Goal: Check status: Check status

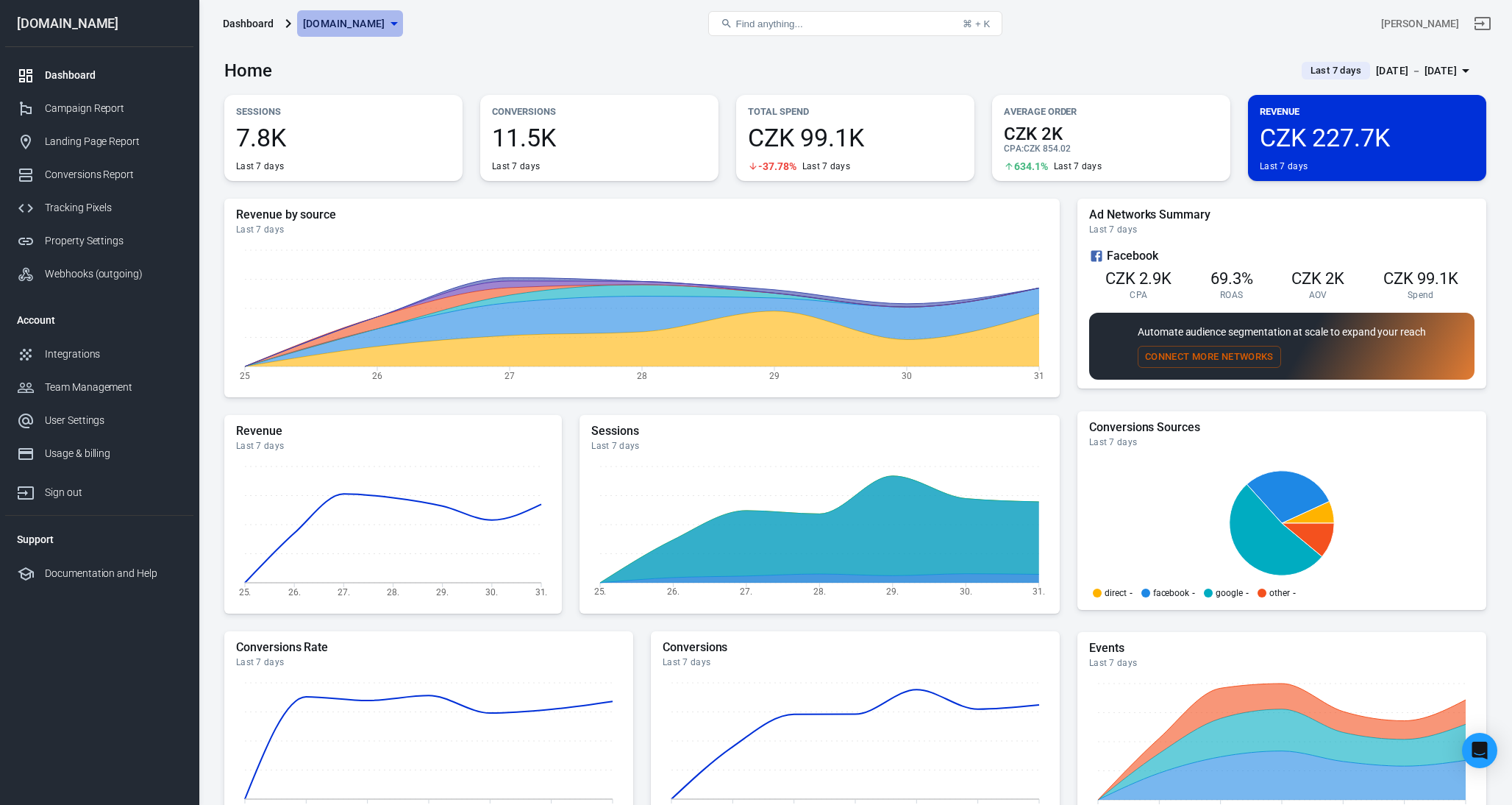
click at [349, 16] on span "[DOMAIN_NAME]" at bounding box center [344, 24] width 82 height 19
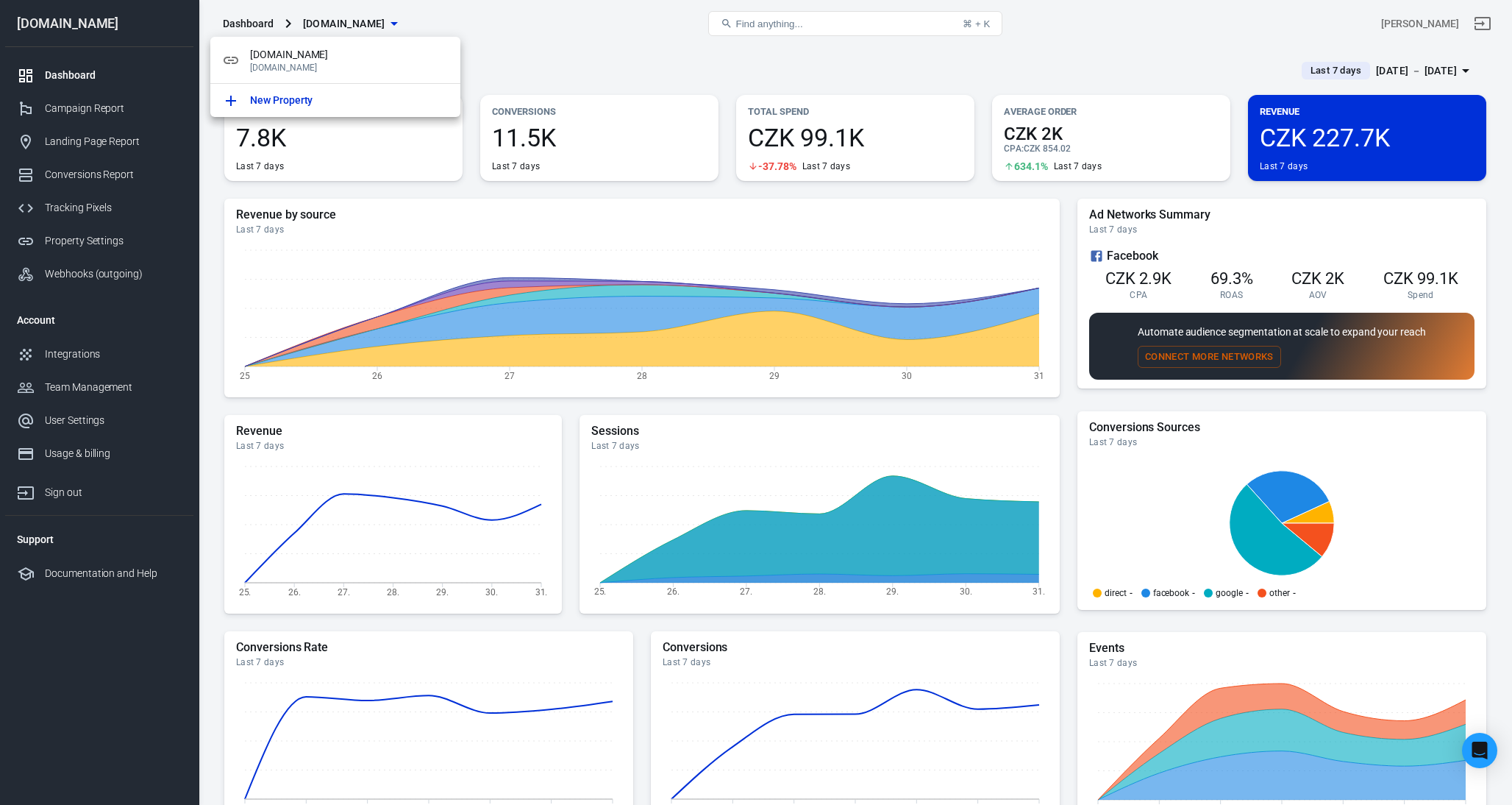
click at [218, 394] on div at bounding box center [756, 402] width 1512 height 805
click at [66, 106] on div "Campaign Report" at bounding box center [113, 108] width 137 height 16
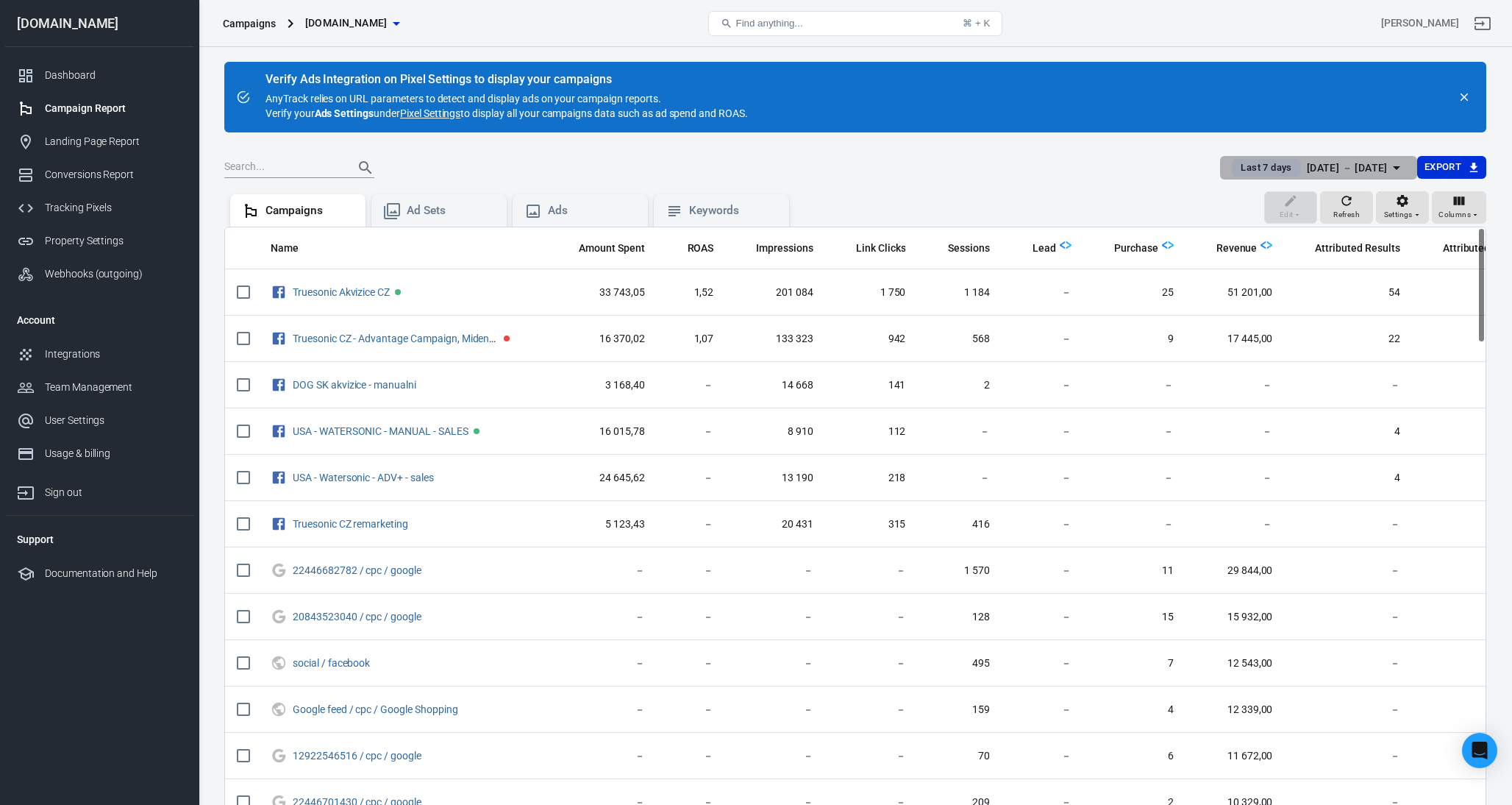
click at [1309, 171] on div "[DATE] － [DATE]" at bounding box center [1347, 168] width 81 height 19
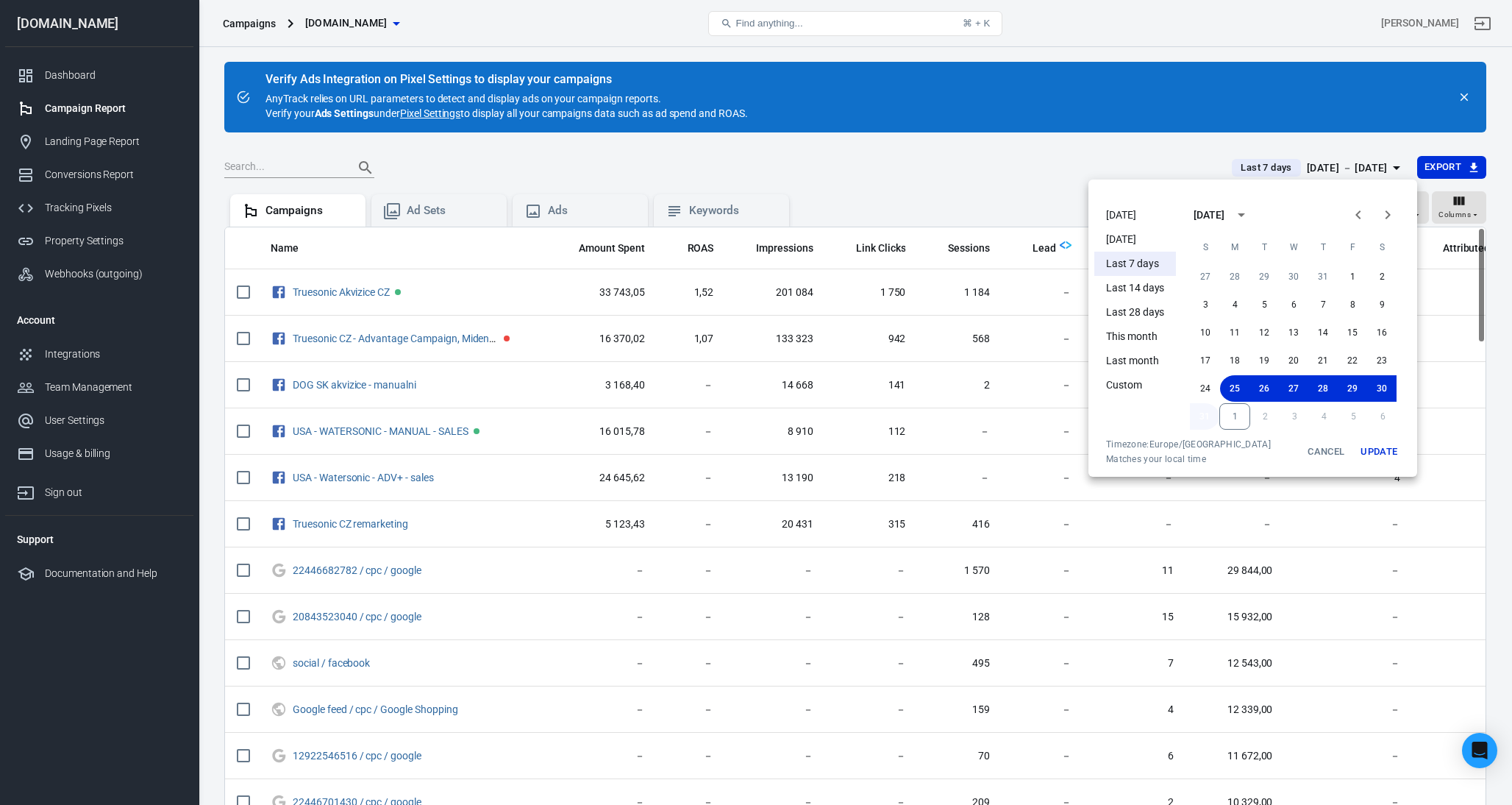
click at [1202, 414] on button "31" at bounding box center [1205, 416] width 29 height 26
click at [1371, 452] on button "Update" at bounding box center [1379, 451] width 47 height 26
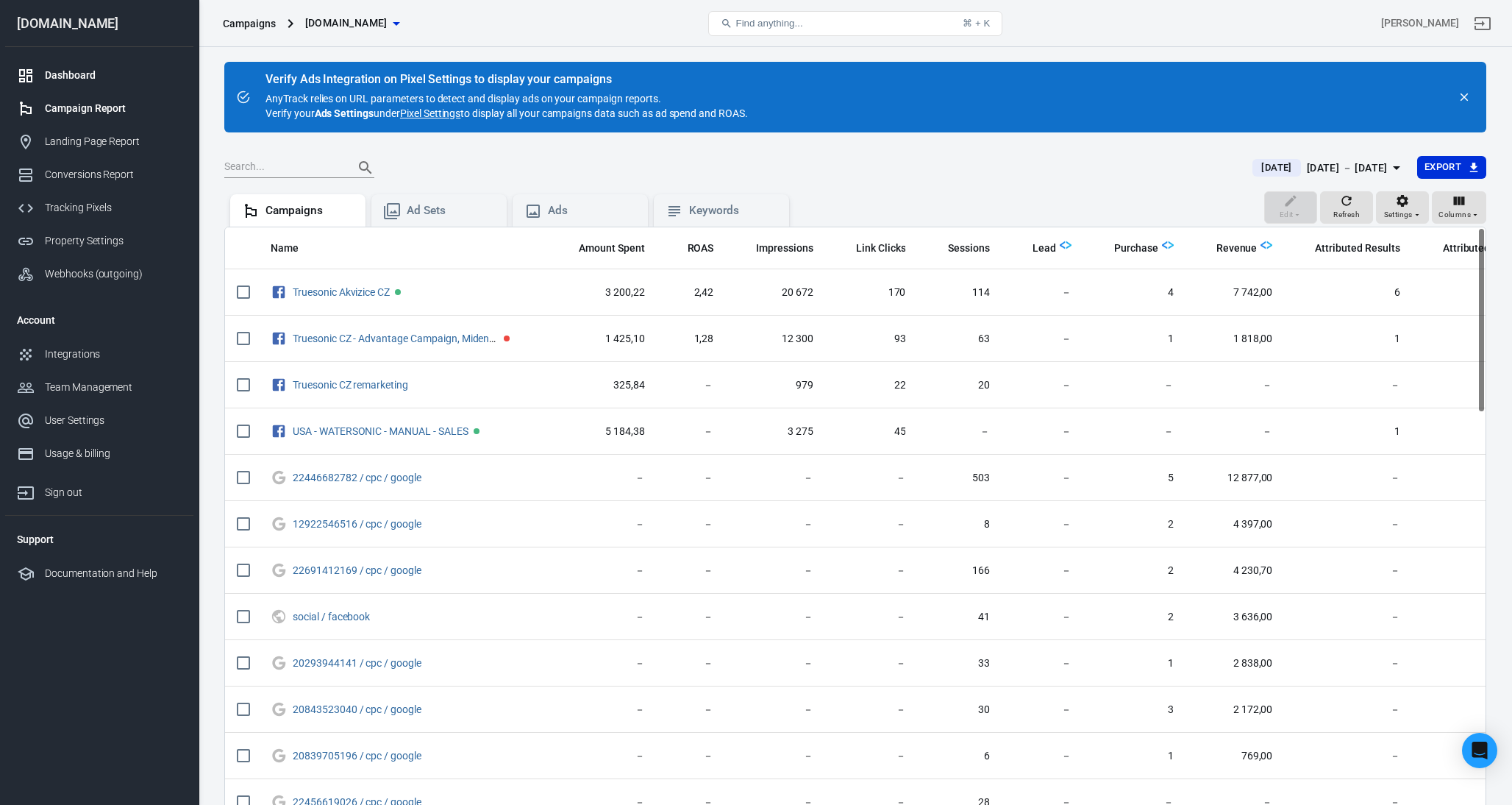
click at [67, 71] on div "Dashboard" at bounding box center [113, 75] width 137 height 16
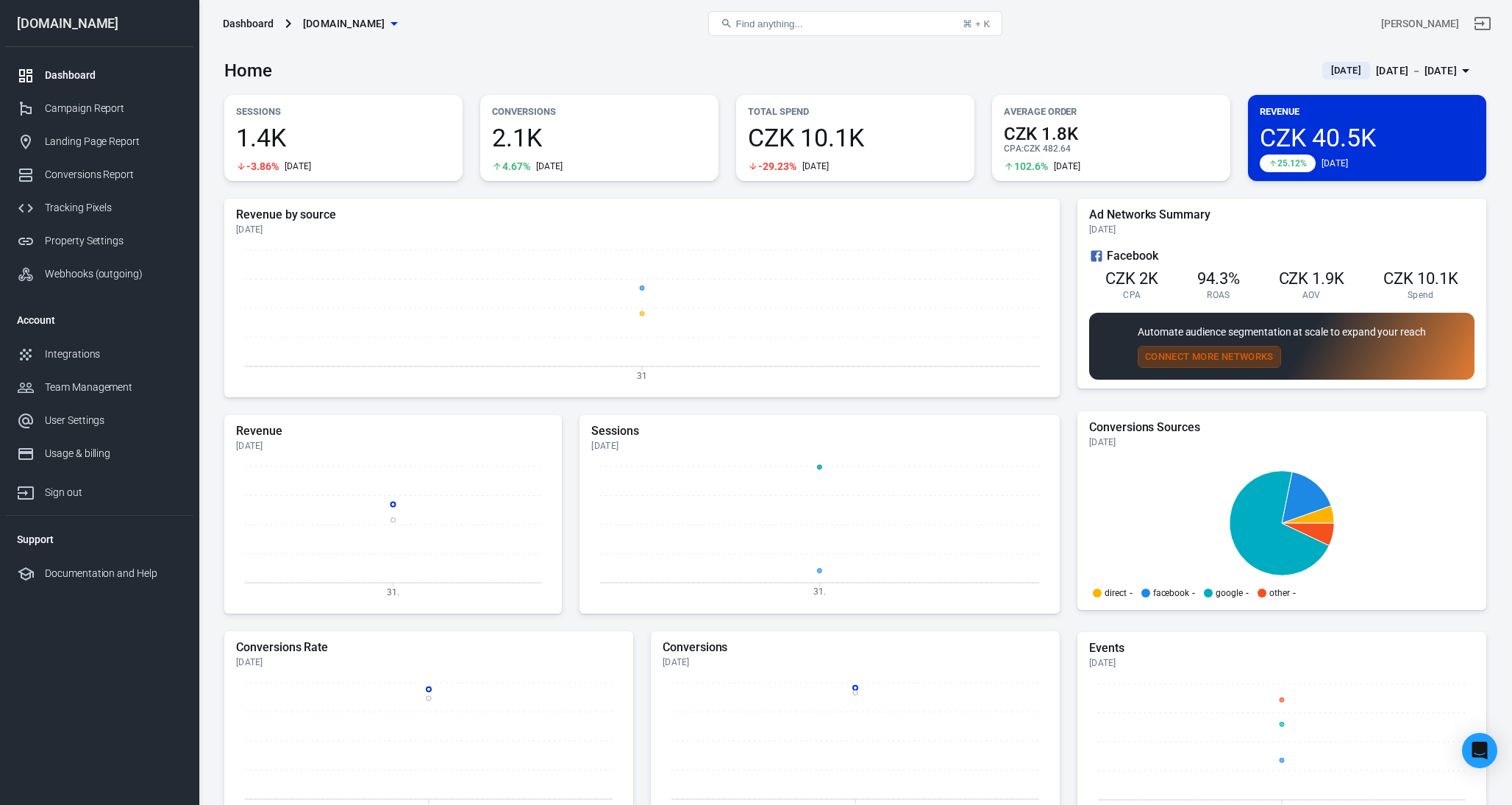
click at [1202, 352] on button "Connect More Networks" at bounding box center [1210, 357] width 144 height 22
click at [97, 177] on div "Conversions Report" at bounding box center [113, 174] width 137 height 16
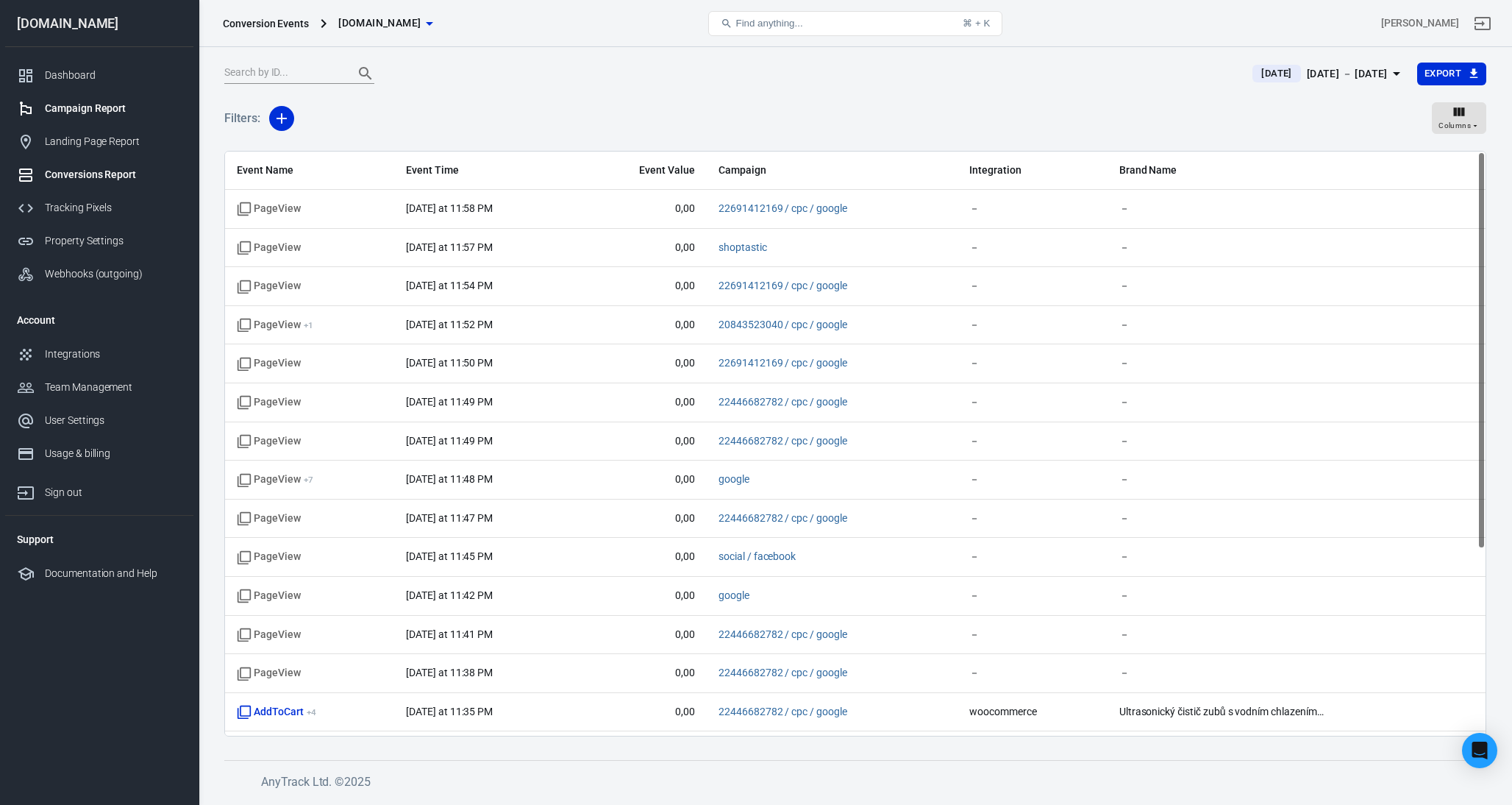
click at [87, 105] on div "Campaign Report" at bounding box center [113, 108] width 137 height 16
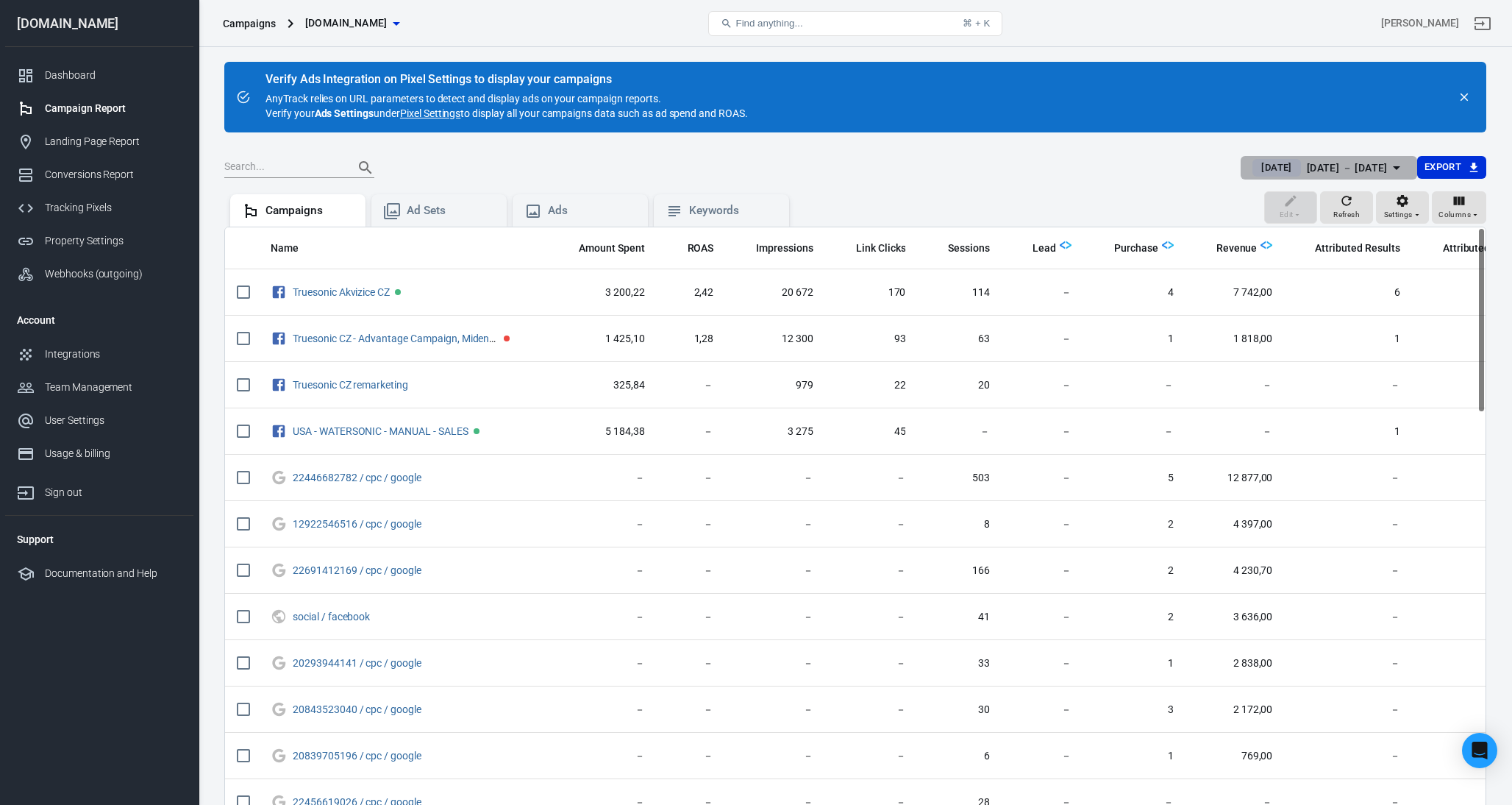
click at [1351, 159] on div "[DATE] － [DATE]" at bounding box center [1347, 168] width 81 height 19
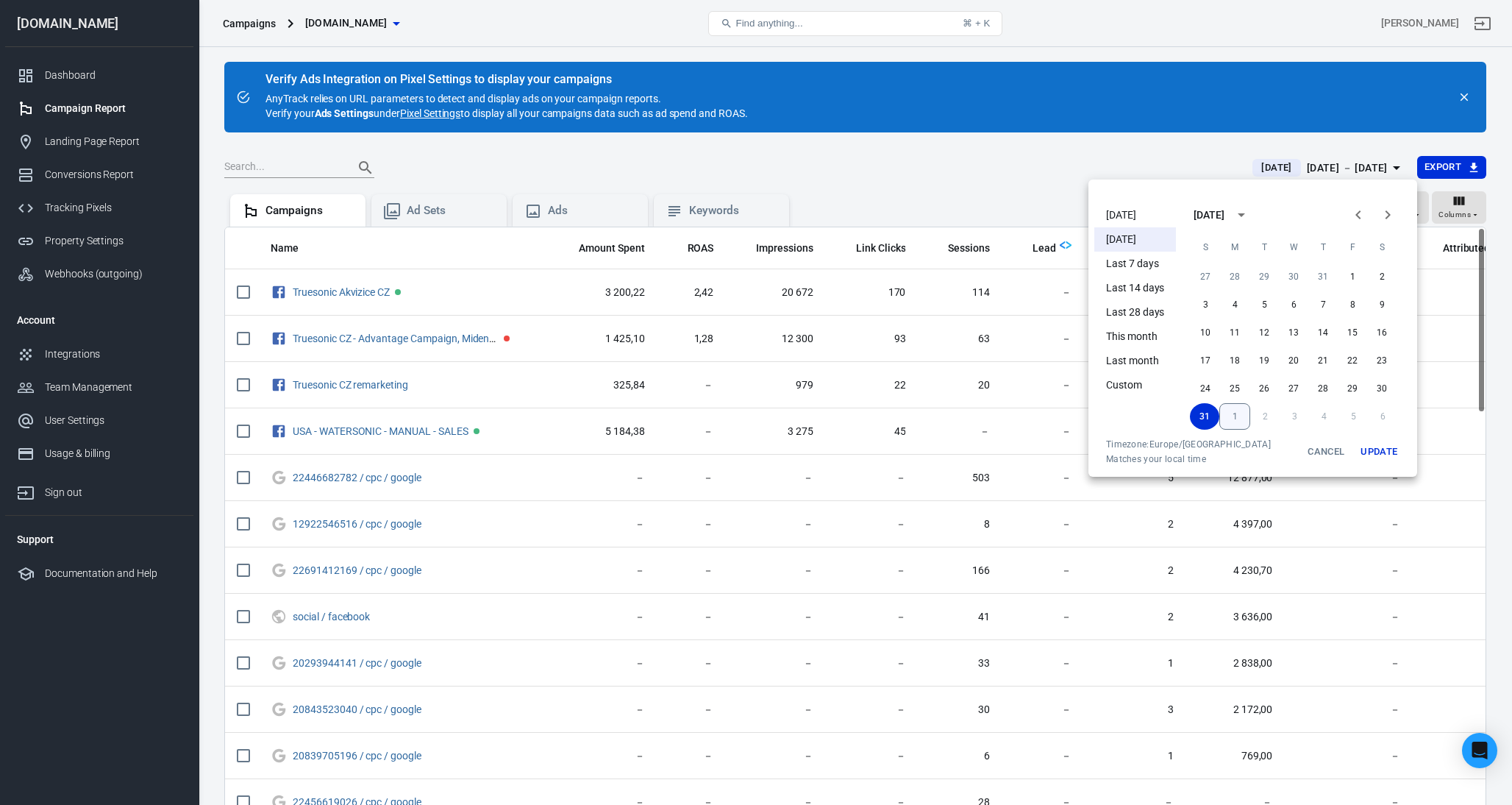
click at [1226, 417] on button "1" at bounding box center [1234, 416] width 31 height 26
click at [1208, 283] on button "31" at bounding box center [1205, 276] width 29 height 26
click at [1213, 420] on button "31" at bounding box center [1205, 416] width 29 height 26
click at [1163, 238] on li "[DATE]" at bounding box center [1135, 239] width 82 height 24
click at [1375, 448] on button "Update" at bounding box center [1379, 451] width 47 height 26
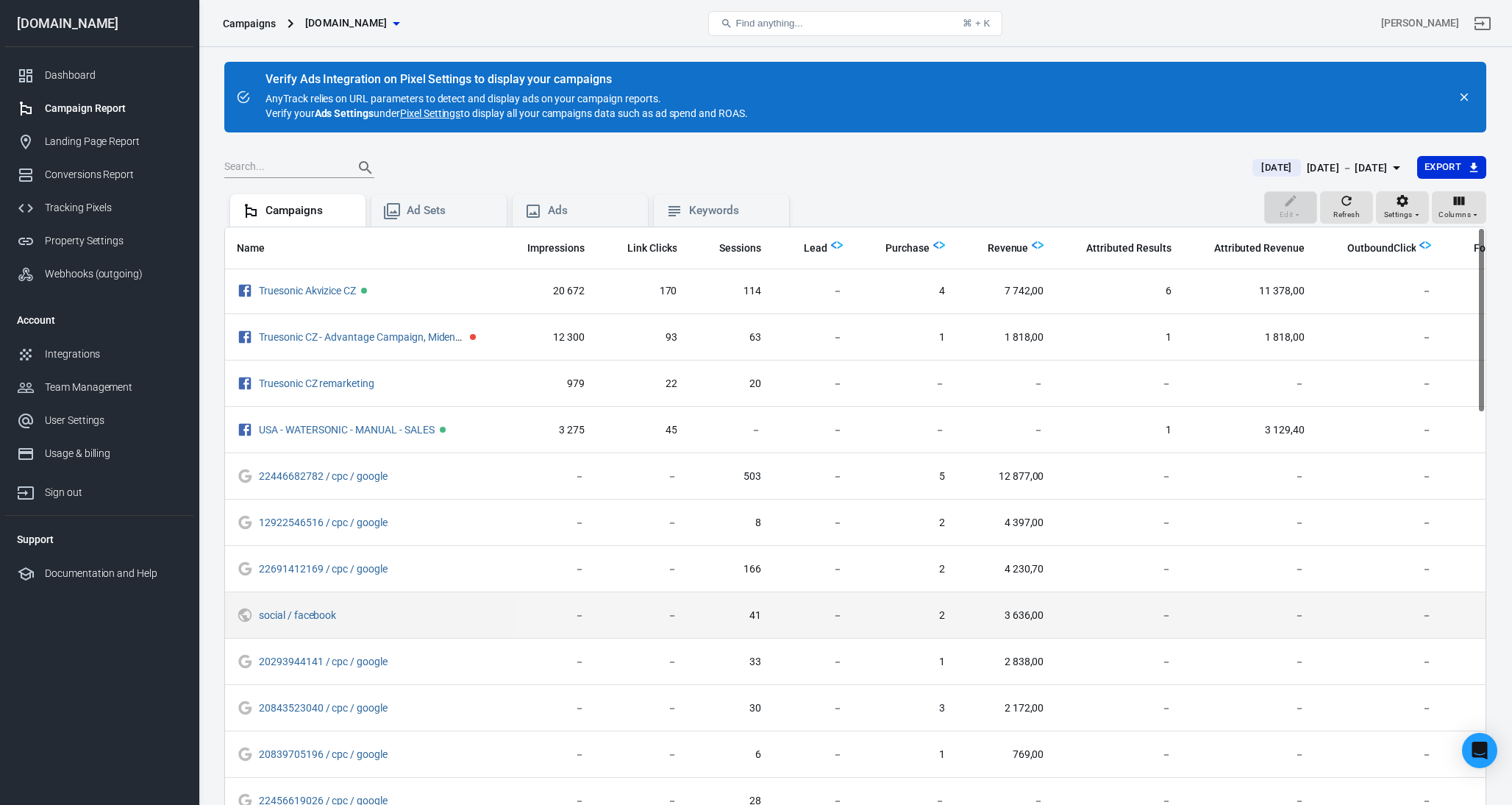
scroll to position [0, 229]
